Goal: Task Accomplishment & Management: Use online tool/utility

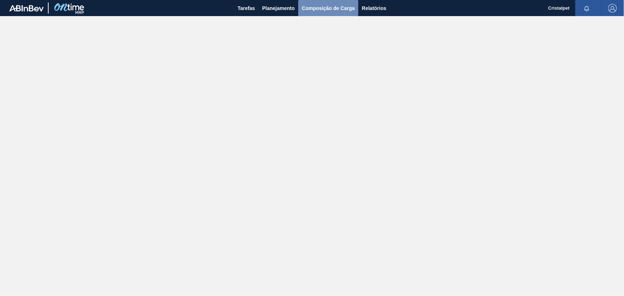
click at [325, 8] on span "Composição de Carga" at bounding box center [328, 8] width 53 height 9
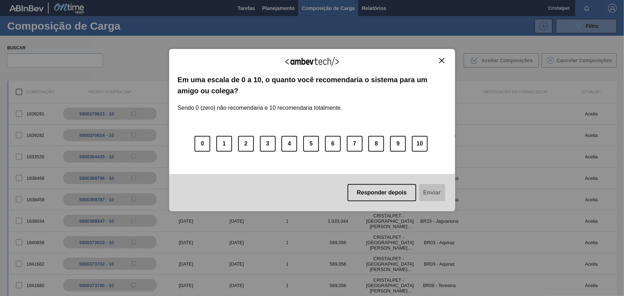
click at [443, 59] on img "Close" at bounding box center [441, 60] width 5 height 5
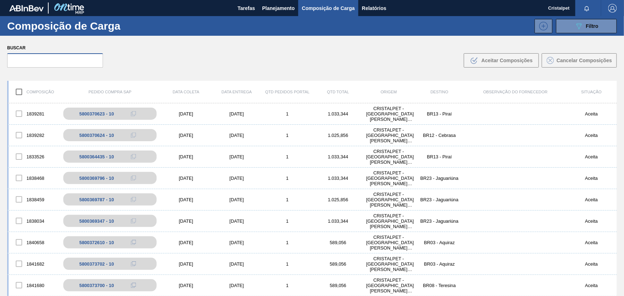
click at [72, 59] on input "text" at bounding box center [55, 60] width 96 height 14
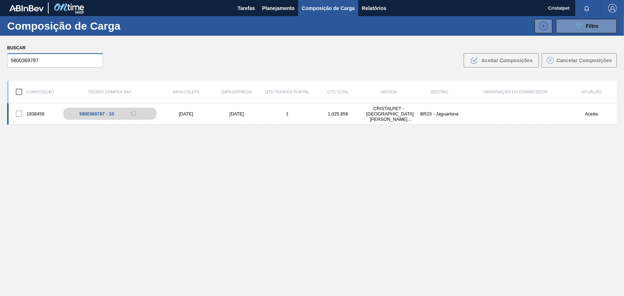
type input "5800369787"
click at [237, 112] on div "28/09/2025" at bounding box center [236, 113] width 51 height 5
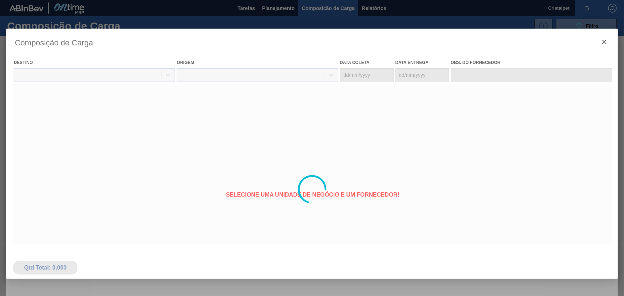
type coleta "21/09/2025"
type entrega "28/09/2025"
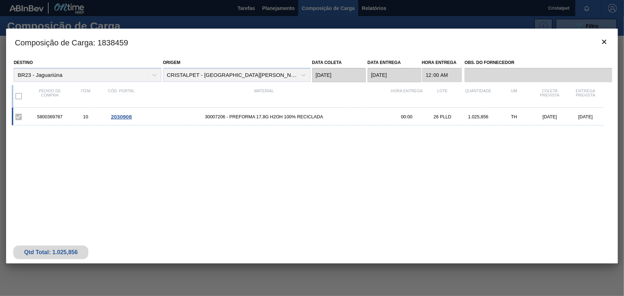
click at [336, 163] on div "5800369787 10 2030908 30007206 - PREFORMA 17,8G H2OH 100% RECICLADA 00:00 26 PL…" at bounding box center [310, 164] width 597 height 113
drag, startPoint x: 63, startPoint y: 116, endPoint x: 38, endPoint y: 116, distance: 25.0
click at [38, 116] on div "5800369787" at bounding box center [50, 116] width 36 height 5
copy div "5800369787"
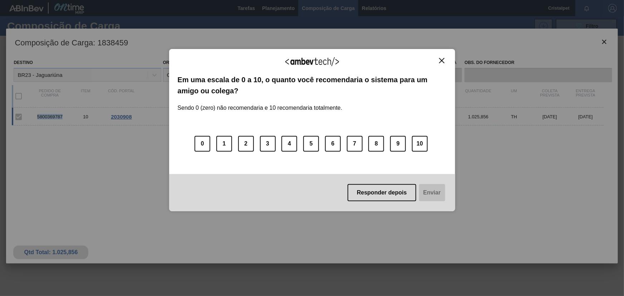
click at [443, 58] on img "Close" at bounding box center [441, 60] width 5 height 5
